Goal: Use online tool/utility: Utilize a website feature to perform a specific function

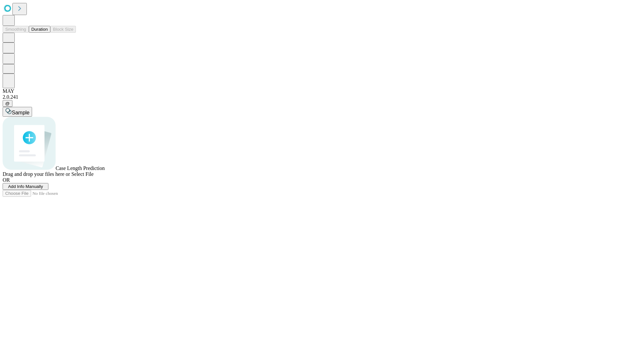
click at [48, 33] on button "Duration" at bounding box center [40, 29] width 22 height 7
click at [43, 189] on span "Add Info Manually" at bounding box center [25, 186] width 35 height 5
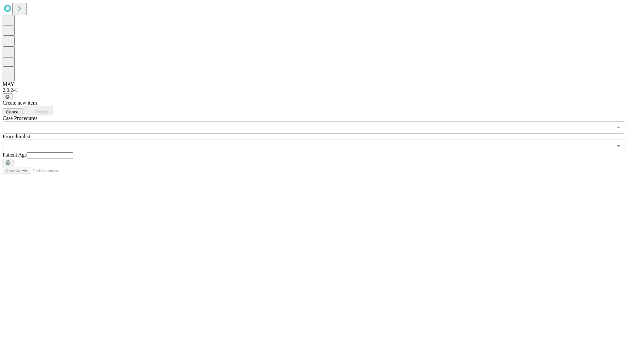
click at [73, 152] on input "text" at bounding box center [50, 155] width 46 height 7
type input "**"
click at [319, 140] on input "text" at bounding box center [308, 146] width 610 height 12
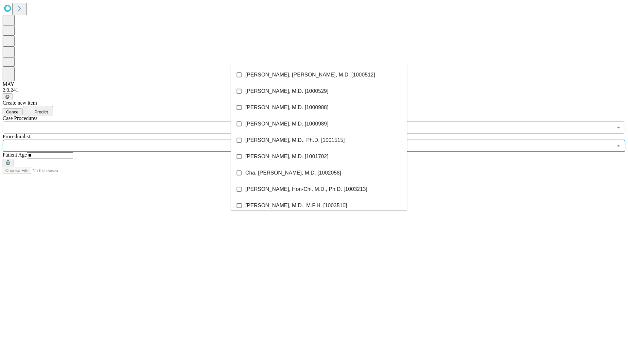
click at [319, 75] on li "[PERSON_NAME], [PERSON_NAME], M.D. [1000512]" at bounding box center [319, 75] width 177 height 16
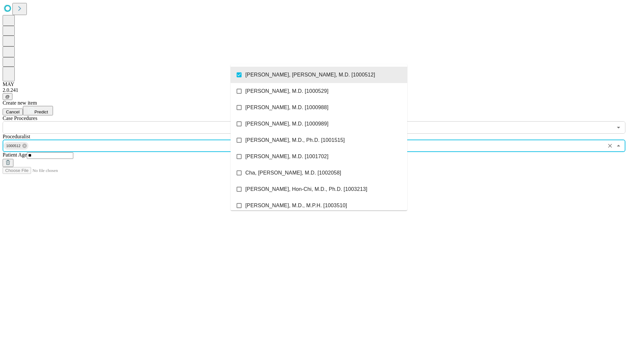
click at [137, 121] on input "text" at bounding box center [308, 127] width 610 height 12
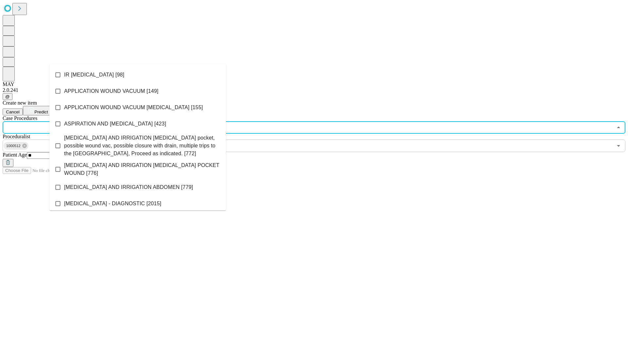
click at [138, 75] on li "IR [MEDICAL_DATA] [98]" at bounding box center [137, 75] width 177 height 16
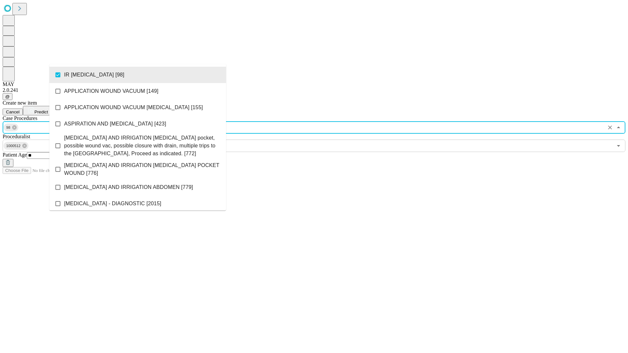
click at [48, 110] on span "Predict" at bounding box center [40, 112] width 13 height 5
